Goal: Ask a question

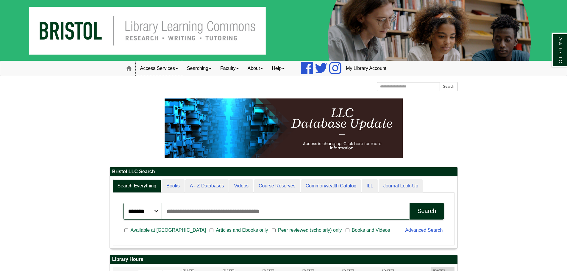
click at [177, 70] on link "Access Services" at bounding box center [159, 68] width 47 height 15
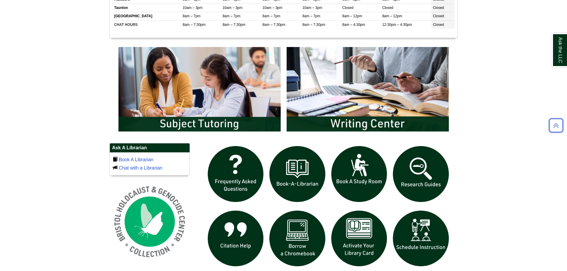
scroll to position [297, 0]
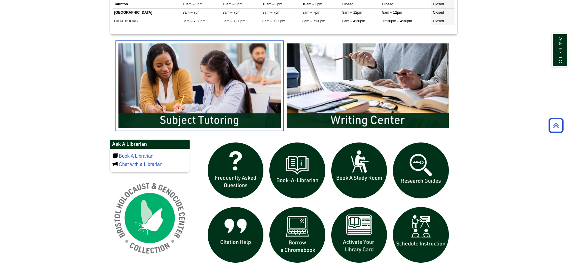
click at [195, 110] on img "slideshow" at bounding box center [199, 85] width 168 height 90
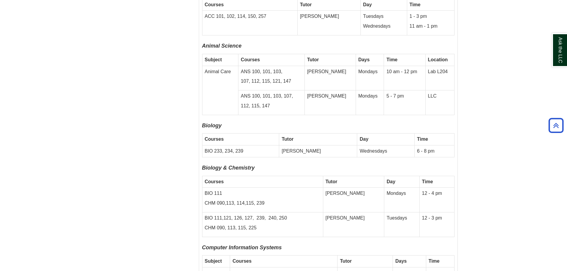
scroll to position [1725, 0]
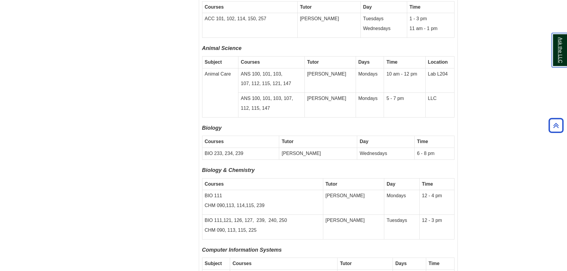
click at [564, 63] on link "Ask the LLC" at bounding box center [558, 50] width 15 height 34
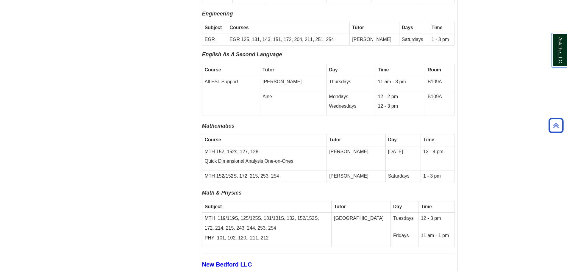
scroll to position [2052, 0]
